Goal: Task Accomplishment & Management: Manage account settings

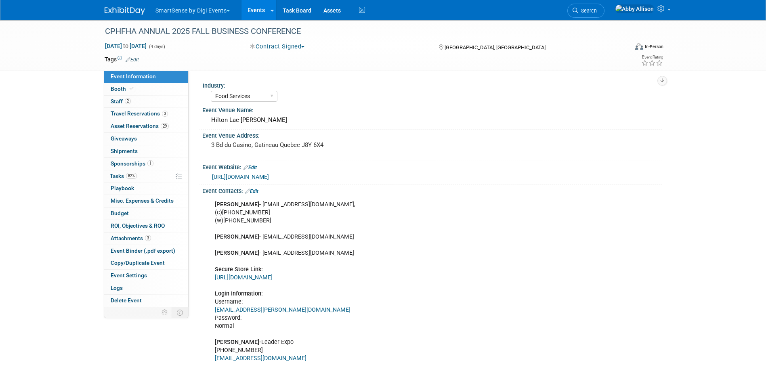
select select "Food Services"
click at [132, 115] on span "Travel Reservations 3" at bounding box center [139, 113] width 57 height 6
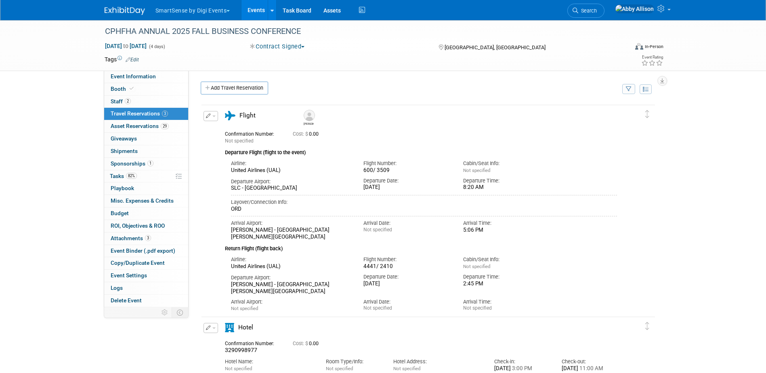
click at [214, 113] on button "button" at bounding box center [210, 116] width 15 height 10
click at [232, 129] on button "Edit Reservation" at bounding box center [238, 130] width 68 height 12
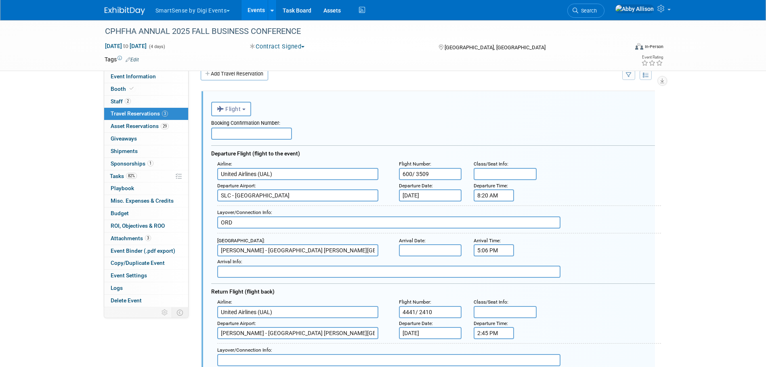
click at [427, 331] on input "Sep 26, 2025" at bounding box center [430, 333] width 63 height 12
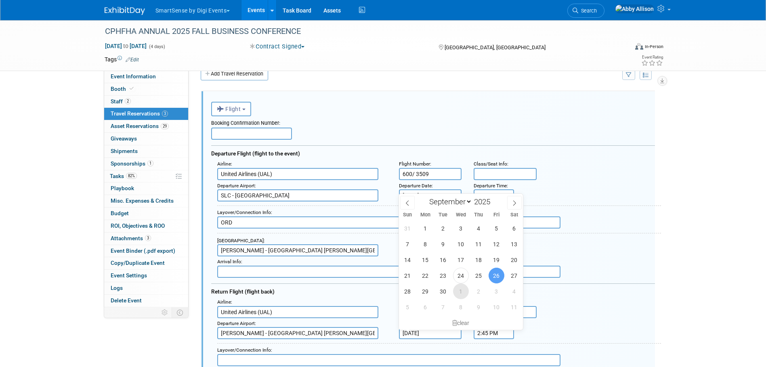
click at [457, 290] on span "1" at bounding box center [461, 291] width 16 height 16
type input "Oct 1, 2025"
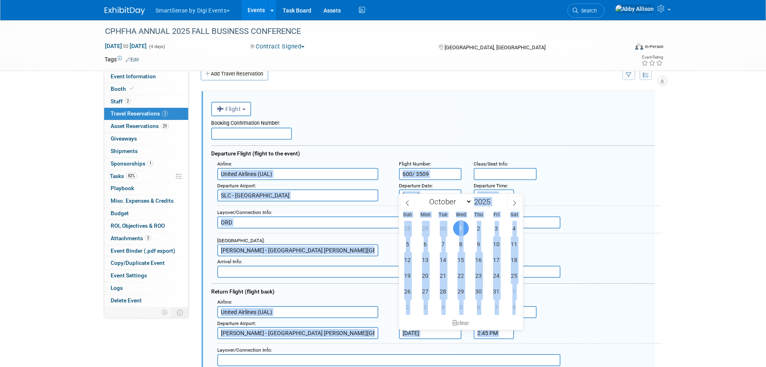
drag, startPoint x: 435, startPoint y: 316, endPoint x: 377, endPoint y: 314, distance: 58.6
click at [377, 314] on body "SmartSense by Digi Events Choose Workspace: DO NOT USE Jolt SmartSense by Digi …" at bounding box center [383, 169] width 766 height 367
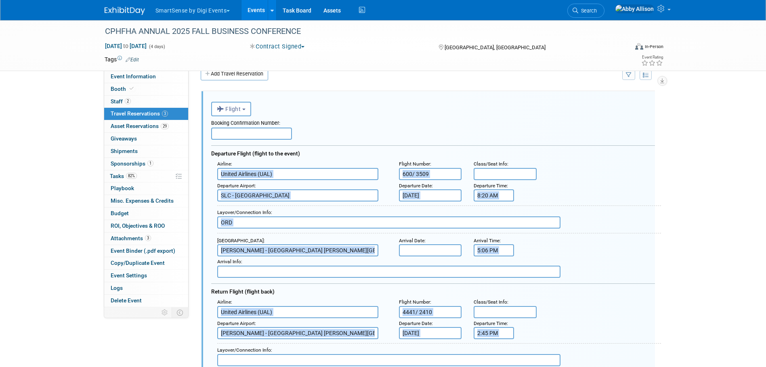
click at [556, 313] on div "Airline : United Airlines (UAL) Flight Number : 4441/ 2410 Class/Seat Info :" at bounding box center [436, 307] width 450 height 21
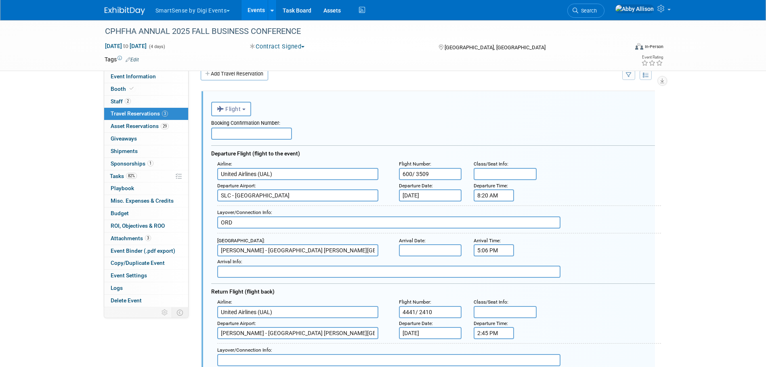
drag, startPoint x: 438, startPoint y: 313, endPoint x: 372, endPoint y: 313, distance: 65.4
click at [372, 313] on div "Airline : United Airlines (UAL) Flight Number : 4441/ 2410 Class/Seat Info :" at bounding box center [436, 307] width 450 height 21
type input "2"
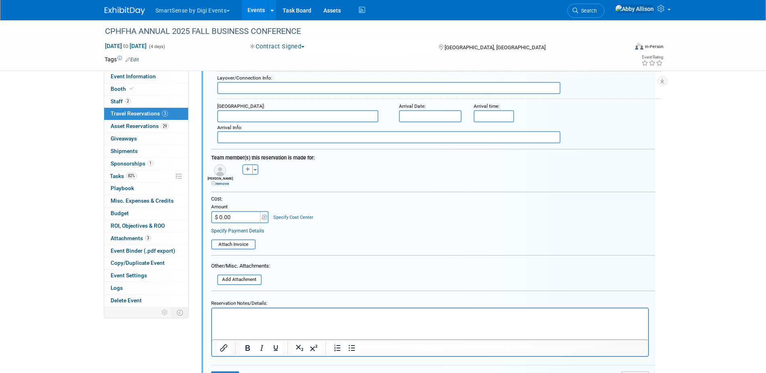
scroll to position [323, 0]
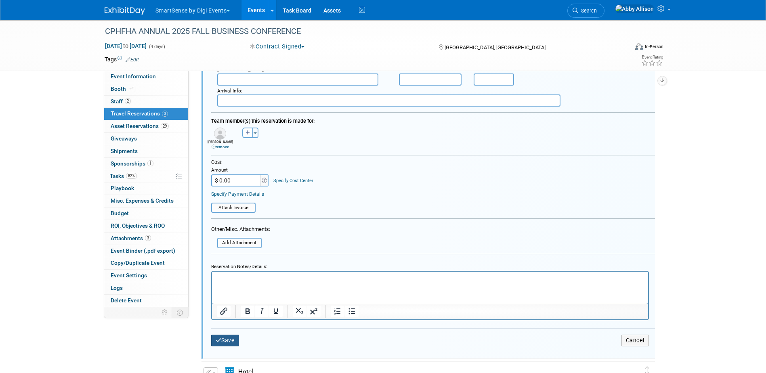
type input "3659 / 303"
click at [218, 339] on icon "submit" at bounding box center [218, 340] width 6 height 6
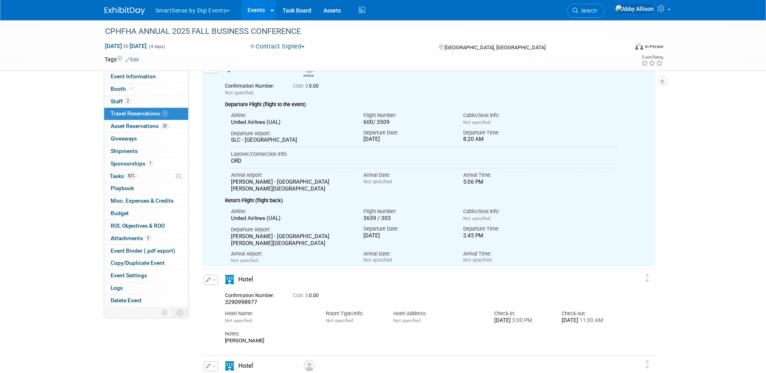
scroll to position [14, 0]
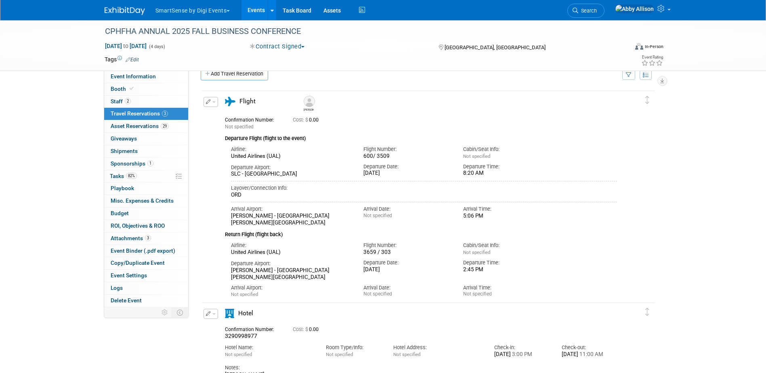
click at [213, 103] on span "button" at bounding box center [213, 102] width 3 height 2
click at [226, 143] on button "Duplicate" at bounding box center [238, 143] width 68 height 12
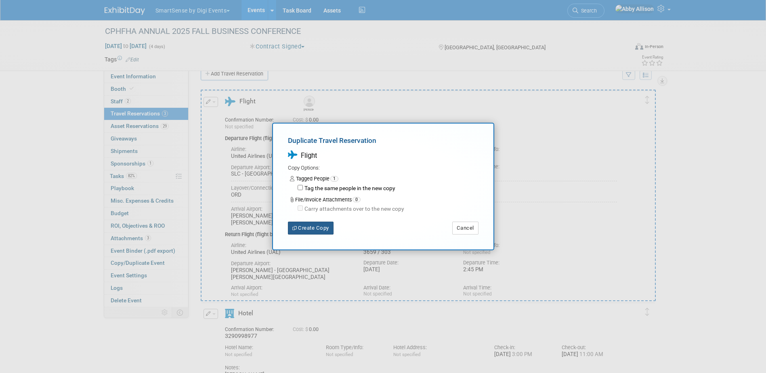
click at [313, 228] on button "Create Copy" at bounding box center [311, 228] width 46 height 13
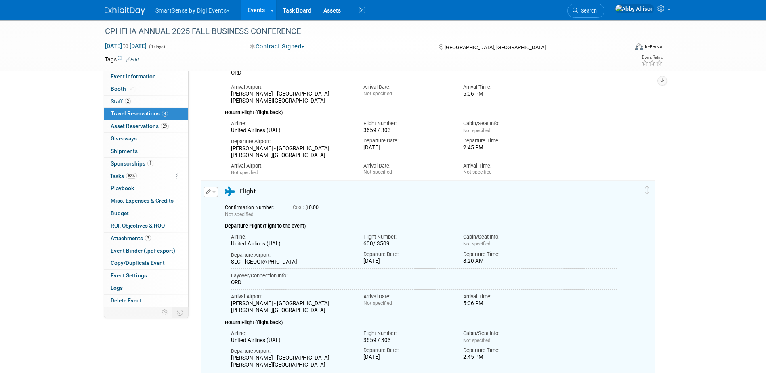
scroll to position [137, 0]
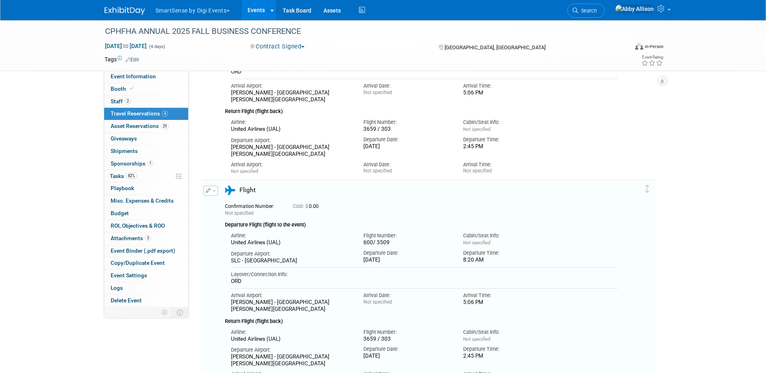
click at [214, 194] on button "button" at bounding box center [210, 191] width 15 height 10
click at [234, 207] on button "Edit Reservation" at bounding box center [238, 205] width 68 height 12
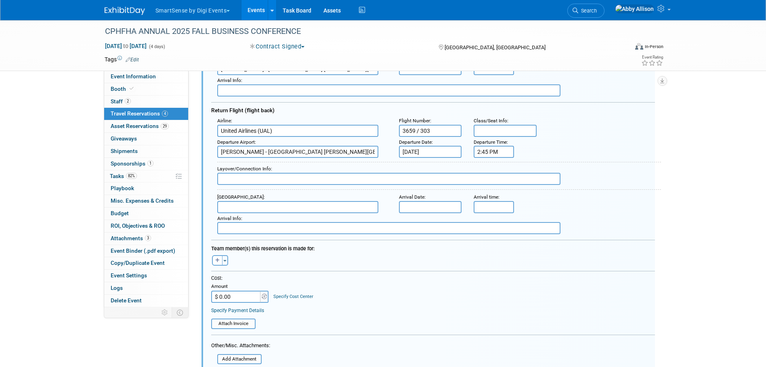
scroll to position [428, 0]
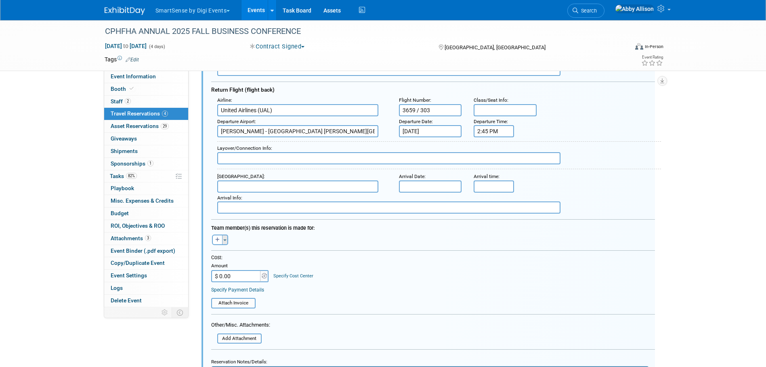
click at [225, 242] on button "Toggle Dropdown" at bounding box center [225, 239] width 6 height 10
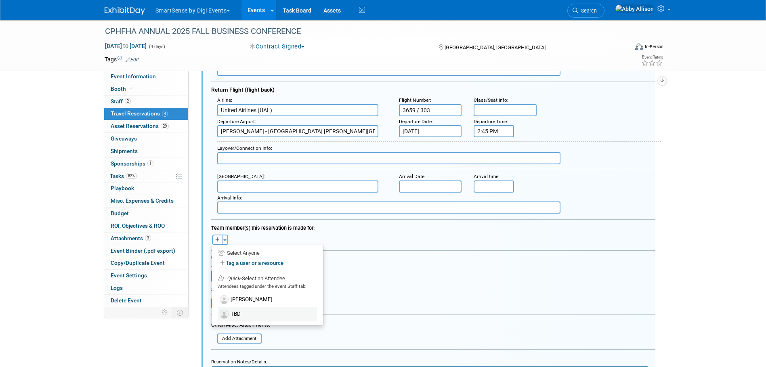
click at [241, 314] on label "TBD" at bounding box center [268, 314] width 100 height 15
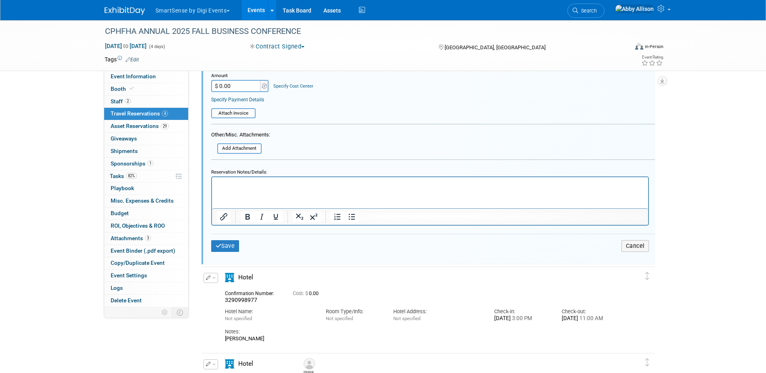
scroll to position [630, 0]
click at [232, 248] on button "Save" at bounding box center [225, 246] width 28 height 12
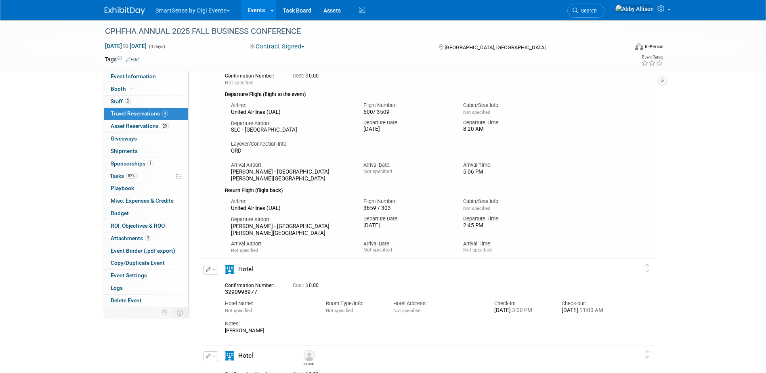
scroll to position [226, 0]
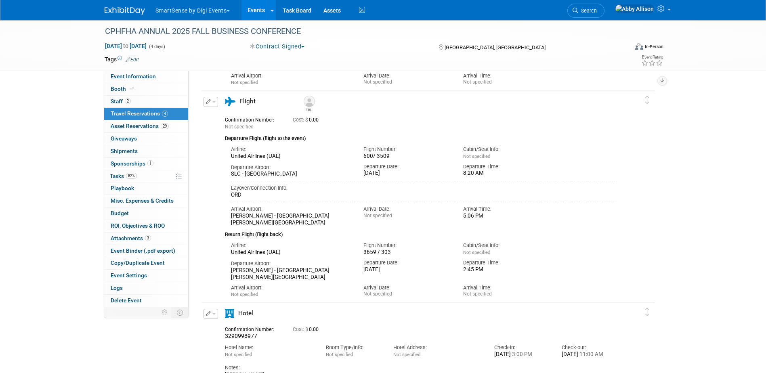
click at [255, 13] on link "Events" at bounding box center [255, 10] width 29 height 20
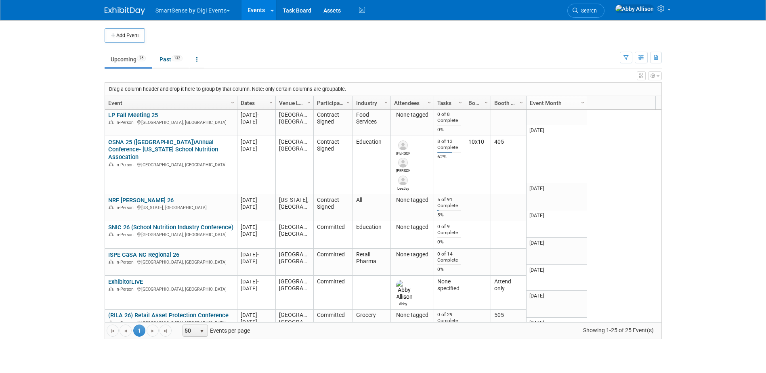
scroll to position [1162, 0]
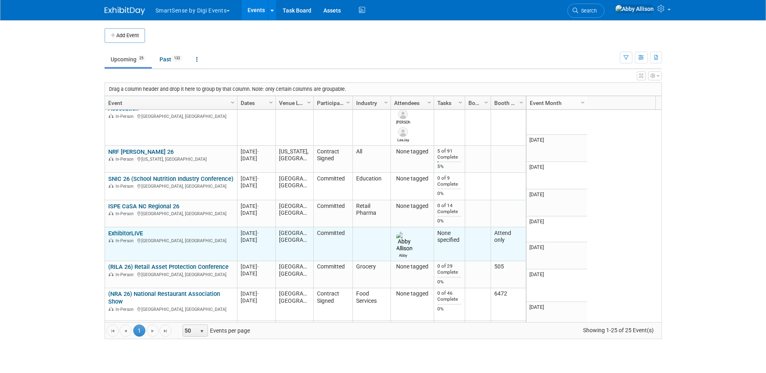
click at [131, 230] on link "ExhibitorLIVE" at bounding box center [125, 233] width 35 height 7
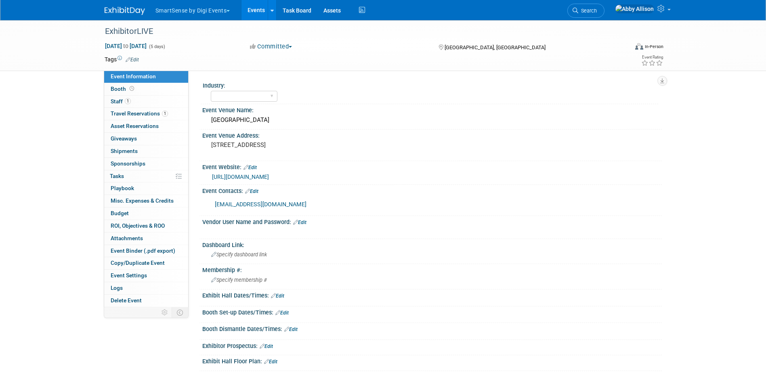
click at [269, 175] on link "[URL][DOMAIN_NAME]" at bounding box center [240, 177] width 57 height 6
